Goal: Contribute content

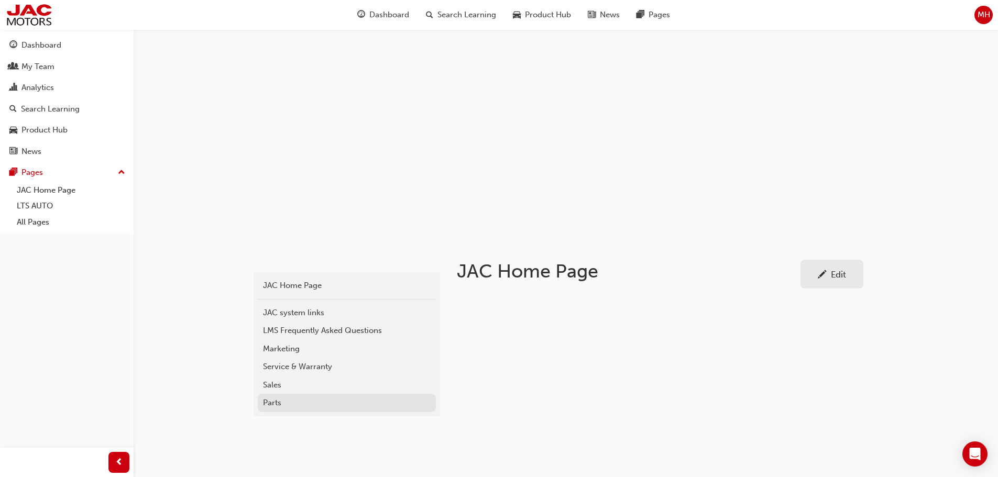
click at [265, 398] on div "Parts" at bounding box center [347, 403] width 168 height 12
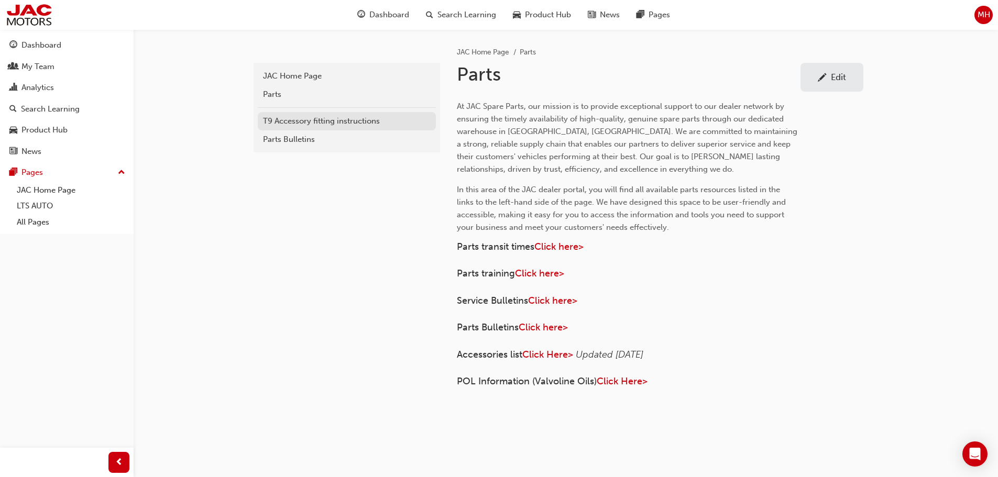
click at [370, 124] on div "T9 Accessory fitting instructions" at bounding box center [347, 121] width 168 height 12
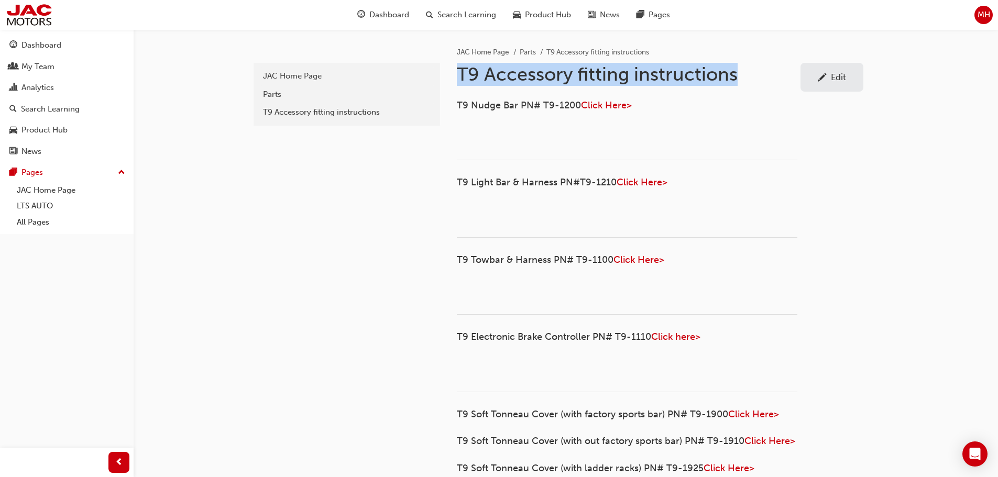
drag, startPoint x: 747, startPoint y: 75, endPoint x: 458, endPoint y: 64, distance: 289.4
click at [458, 64] on h1 "T9 Accessory fitting instructions" at bounding box center [629, 74] width 344 height 23
copy h1 "T9 Accessory fitting instructions"
click at [33, 207] on link "LTS AUTO" at bounding box center [71, 206] width 117 height 16
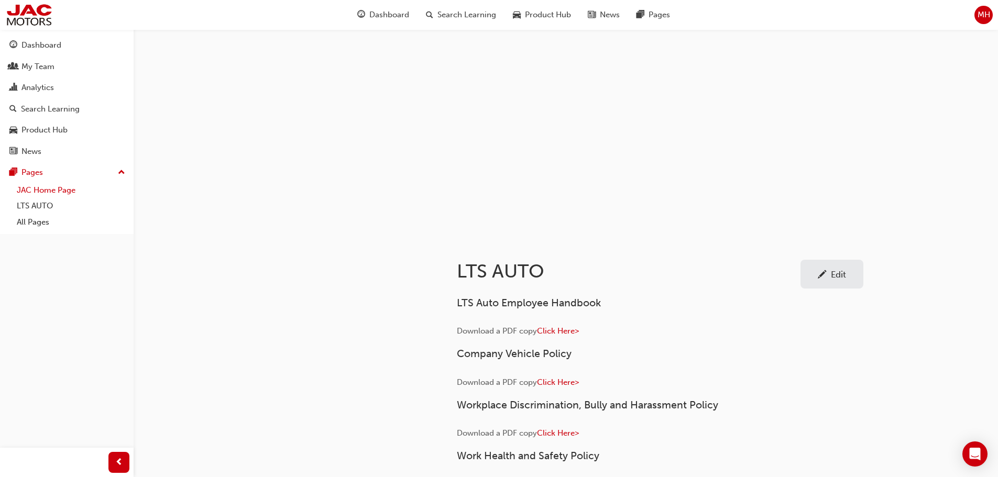
click at [36, 193] on link "JAC Home Page" at bounding box center [71, 190] width 117 height 16
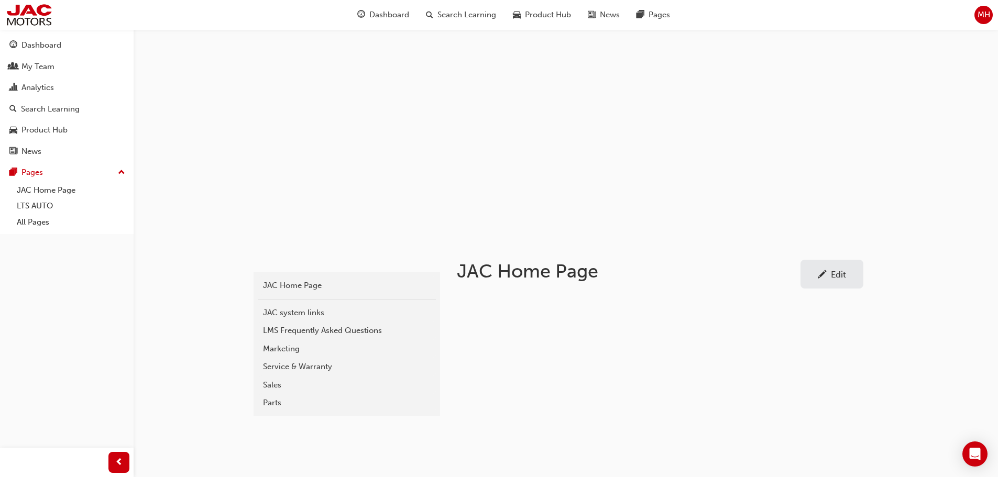
click at [318, 366] on div "Service & Warranty" at bounding box center [347, 367] width 168 height 12
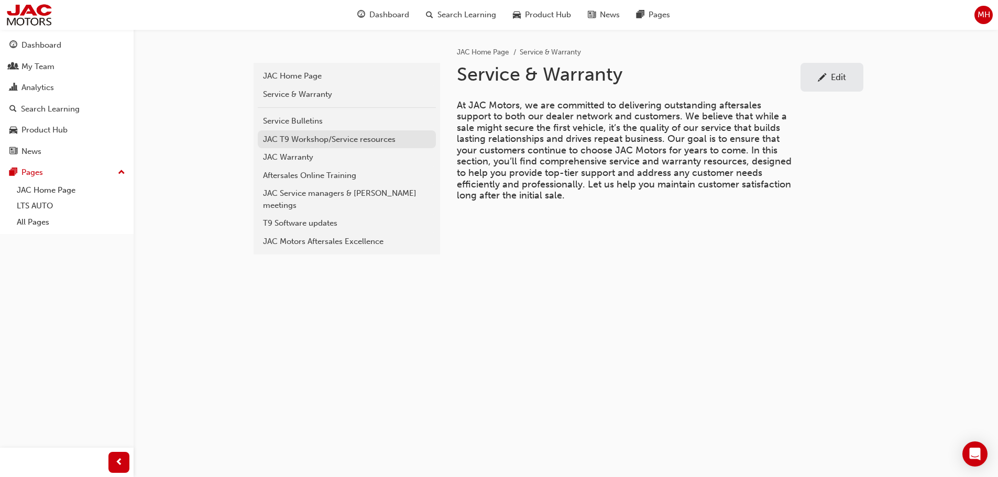
click at [302, 141] on div "JAC T9 Workshop/Service resources" at bounding box center [347, 140] width 168 height 12
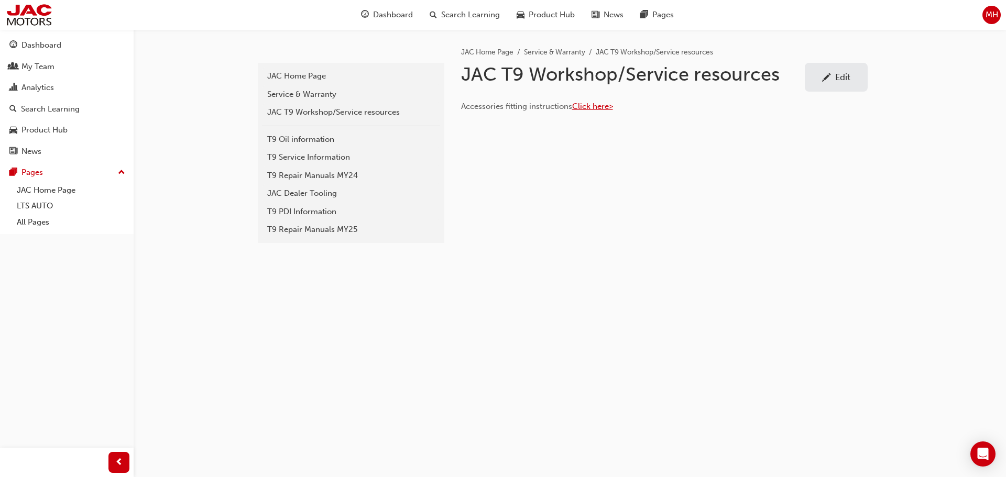
click at [589, 107] on span "Click here>" at bounding box center [592, 106] width 41 height 9
click at [833, 77] on div "Edit" at bounding box center [836, 77] width 47 height 13
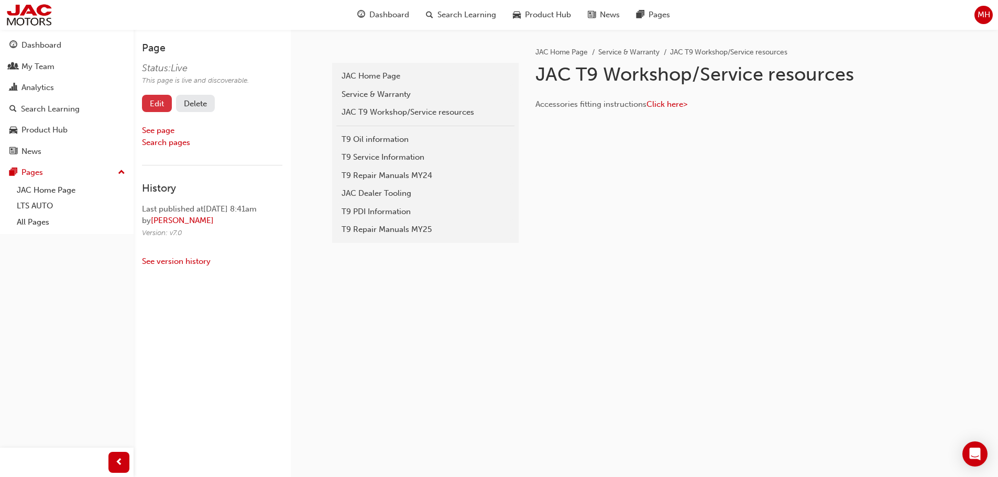
click at [155, 101] on link "Edit" at bounding box center [157, 103] width 30 height 17
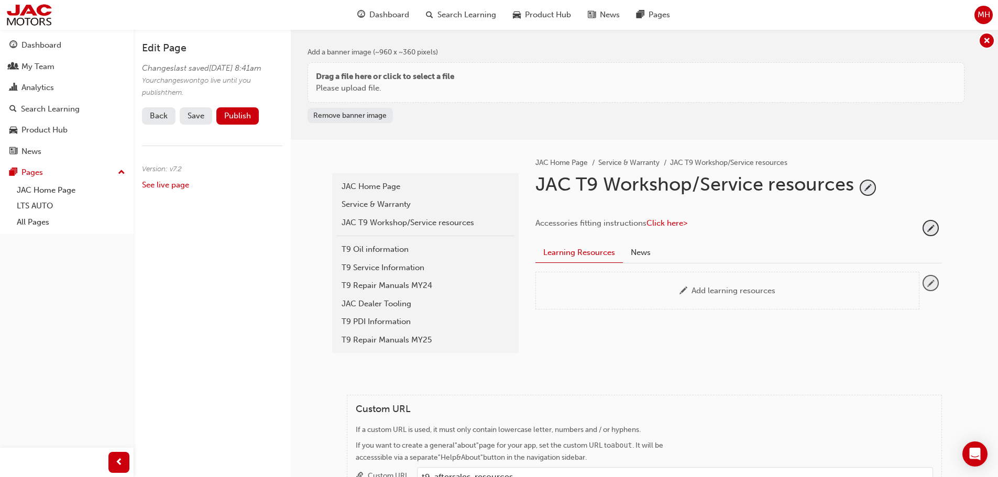
click at [933, 283] on span "pencil-icon" at bounding box center [931, 283] width 14 height 14
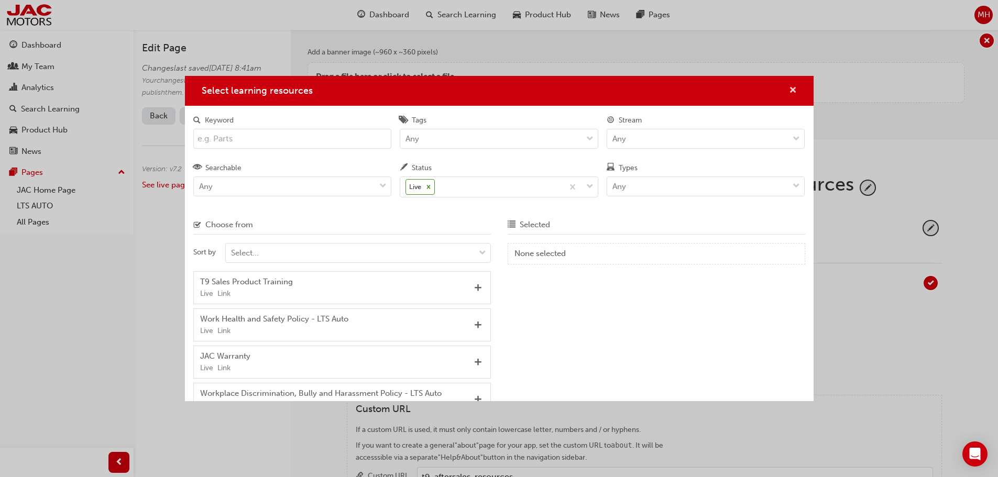
click at [793, 88] on span "cross-icon" at bounding box center [793, 90] width 8 height 9
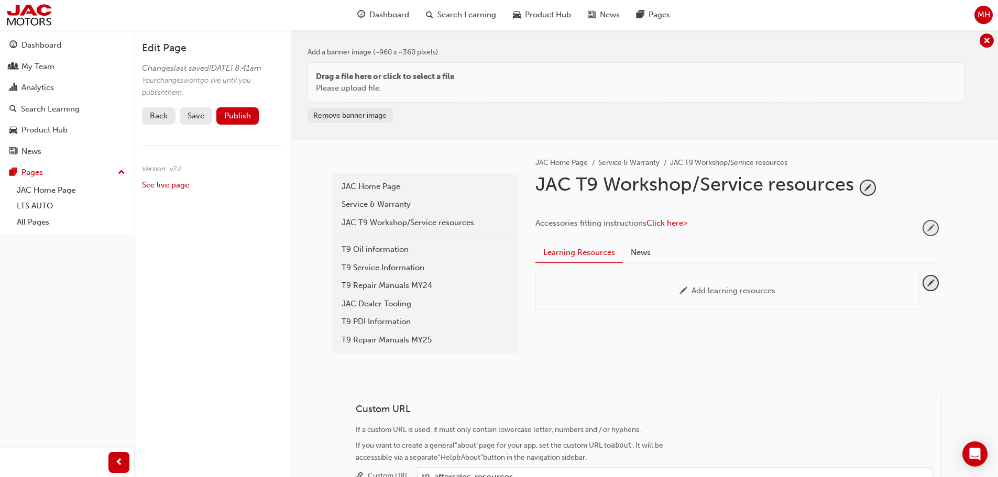
click at [930, 226] on span "pencil-icon" at bounding box center [931, 228] width 14 height 14
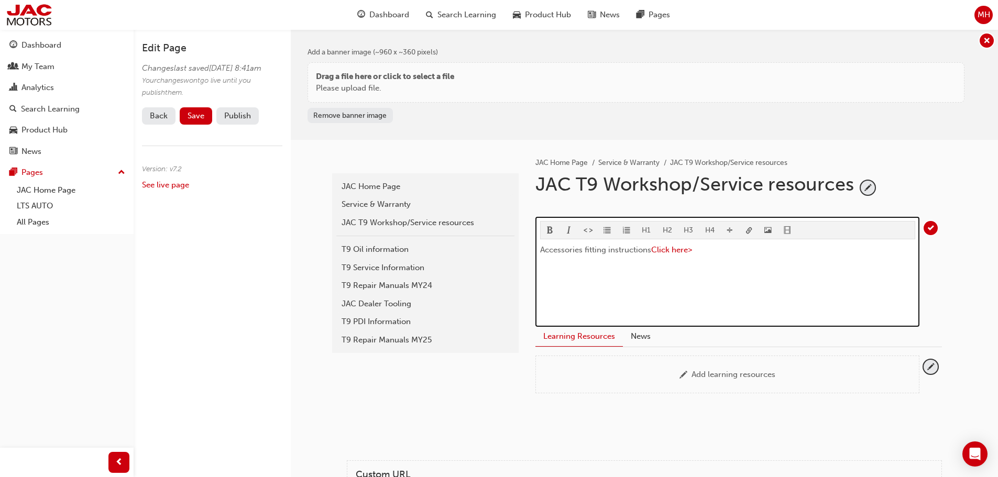
click at [541, 249] on span "Accessories fitting instructions" at bounding box center [595, 249] width 111 height 9
click at [740, 266] on div "T9 Accessories fitting instructions Click here> ﻿" at bounding box center [727, 283] width 375 height 79
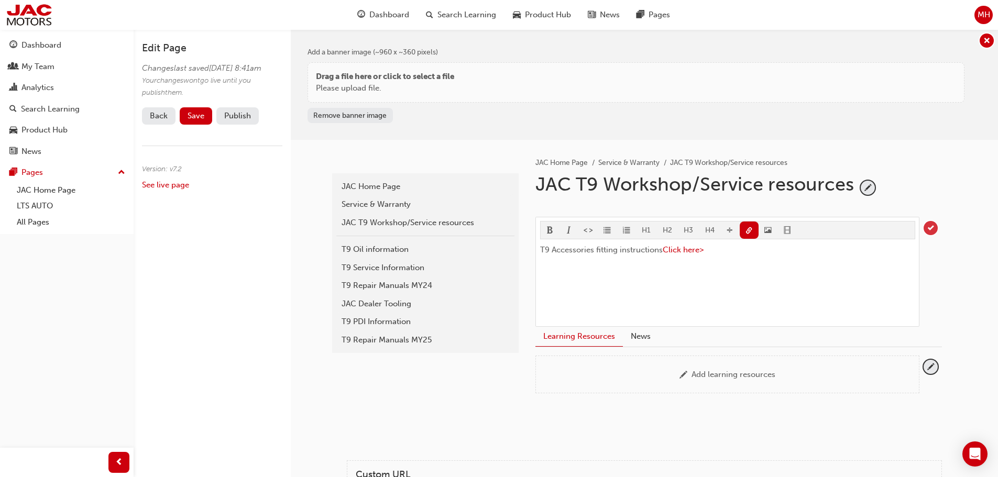
click at [932, 225] on span "tick-icon" at bounding box center [931, 228] width 14 height 14
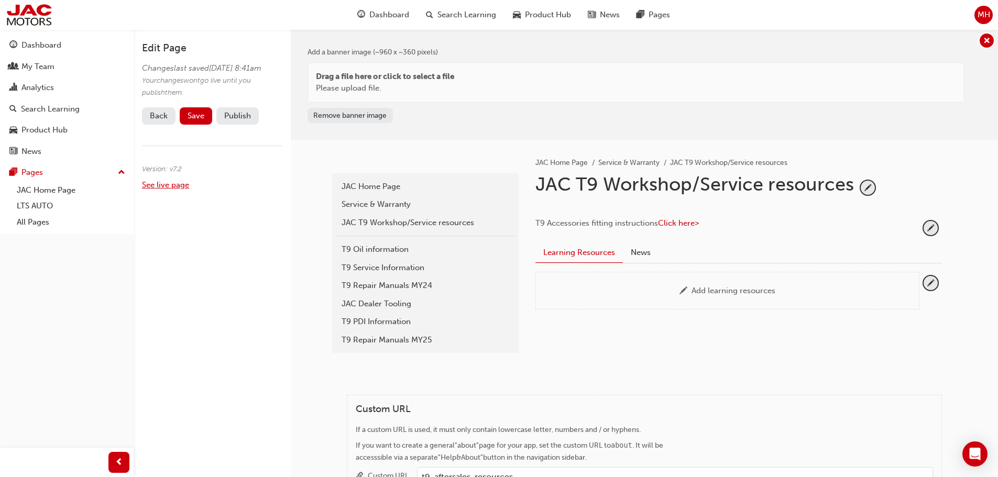
click at [172, 190] on link "See live page" at bounding box center [165, 184] width 47 height 9
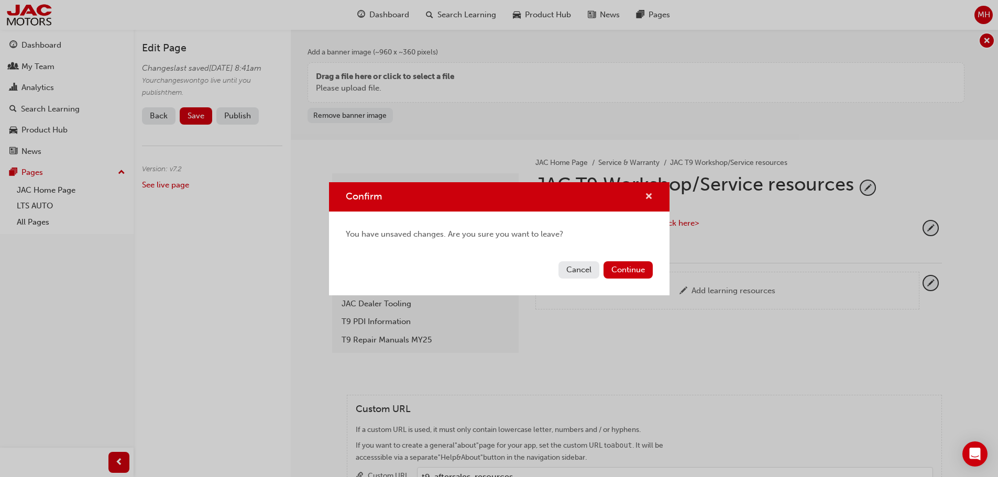
click at [650, 194] on span "cross-icon" at bounding box center [649, 197] width 8 height 9
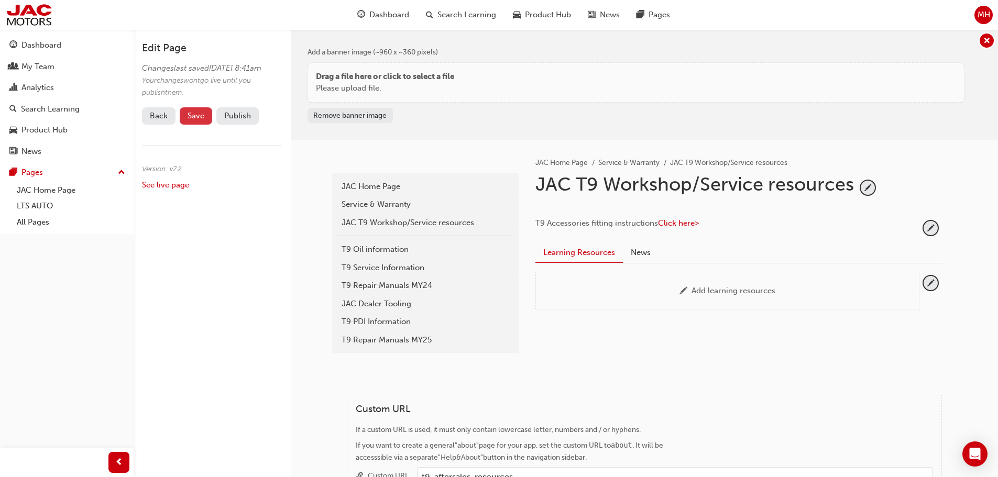
click at [191, 121] on button "Save" at bounding box center [196, 115] width 32 height 17
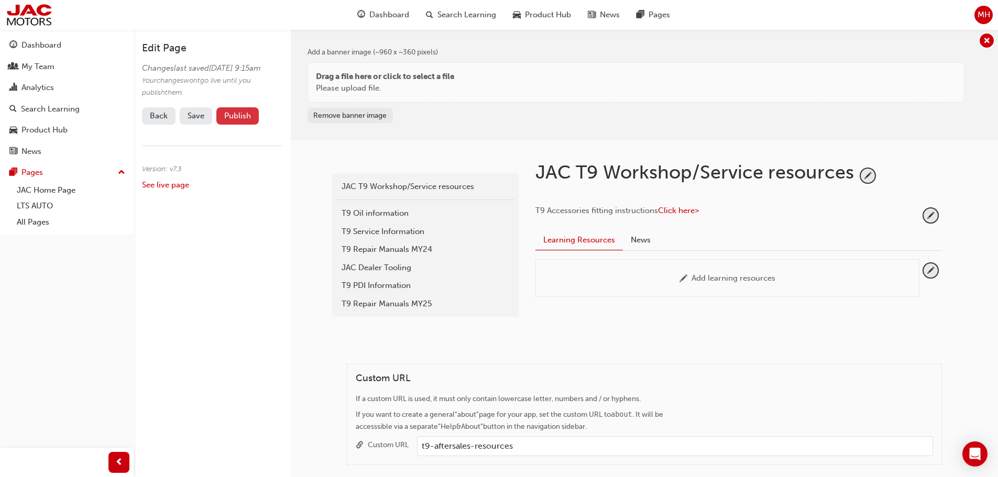
click at [240, 125] on button "Publish" at bounding box center [237, 115] width 42 height 17
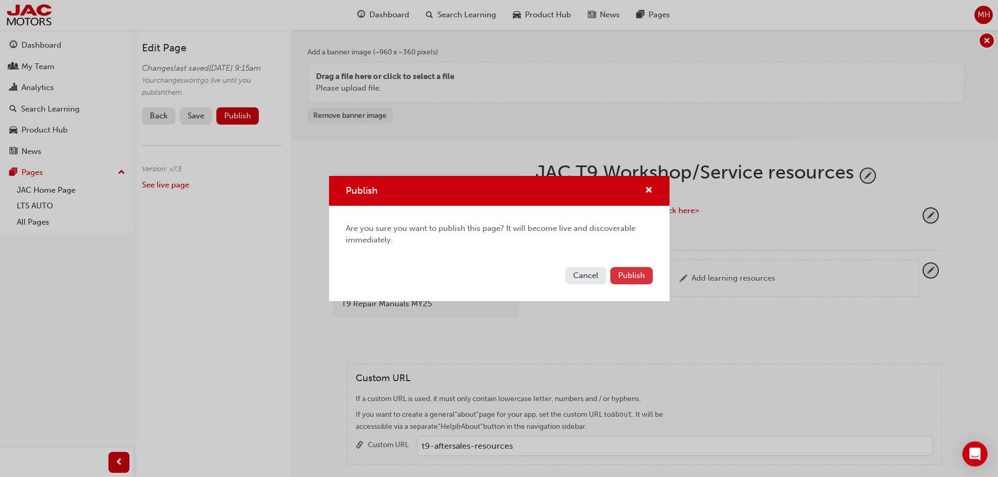
click at [640, 278] on span "Publish" at bounding box center [631, 275] width 27 height 9
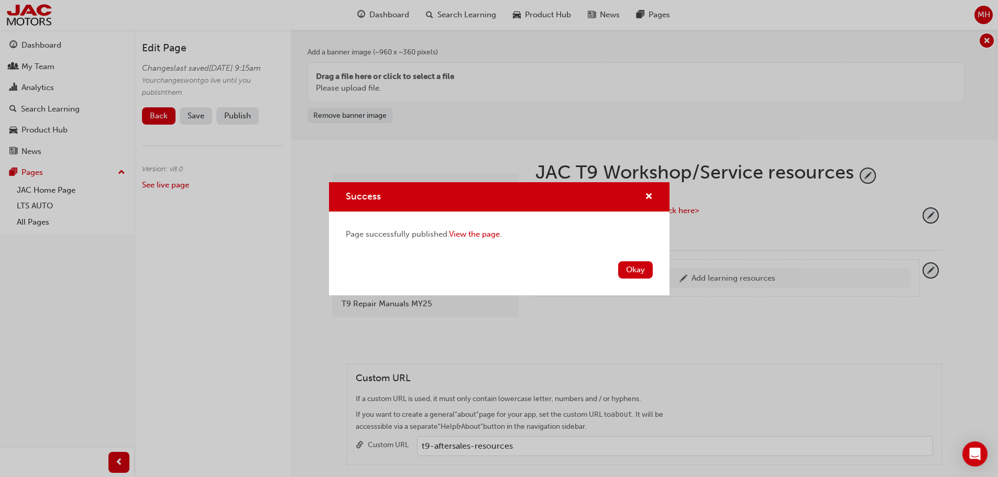
click at [629, 275] on button "Okay" at bounding box center [635, 269] width 35 height 17
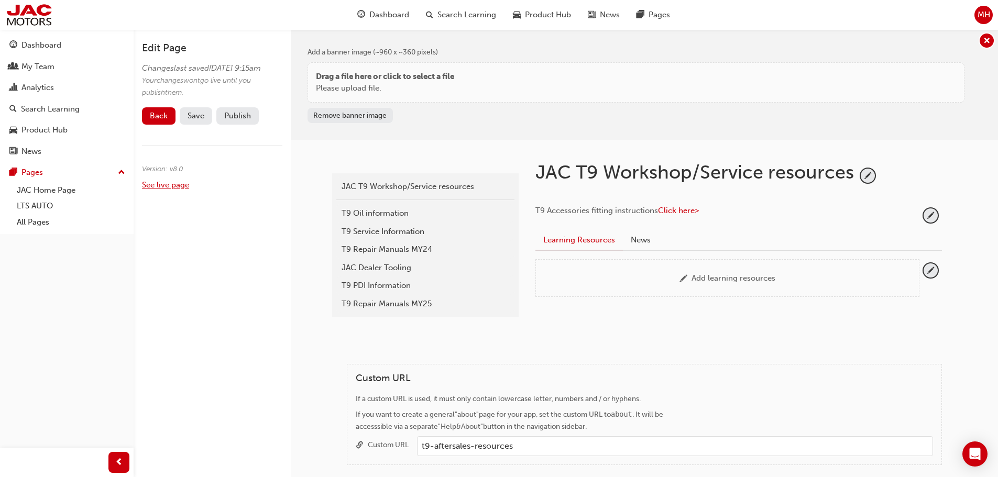
click at [176, 190] on link "See live page" at bounding box center [165, 184] width 47 height 9
